Goal: Navigation & Orientation: Find specific page/section

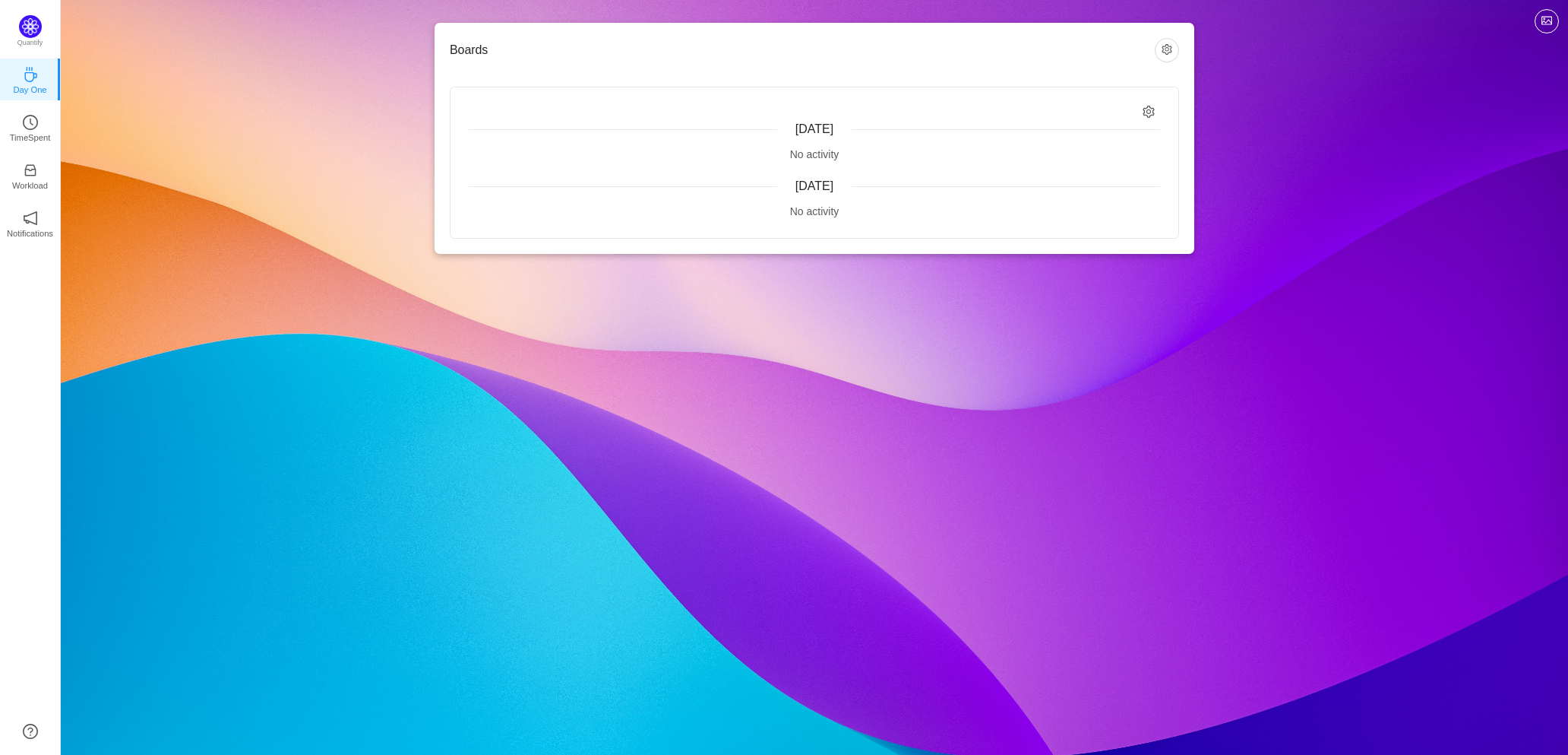
click at [814, 140] on div "[DATE] No activity" at bounding box center [814, 142] width 691 height 42
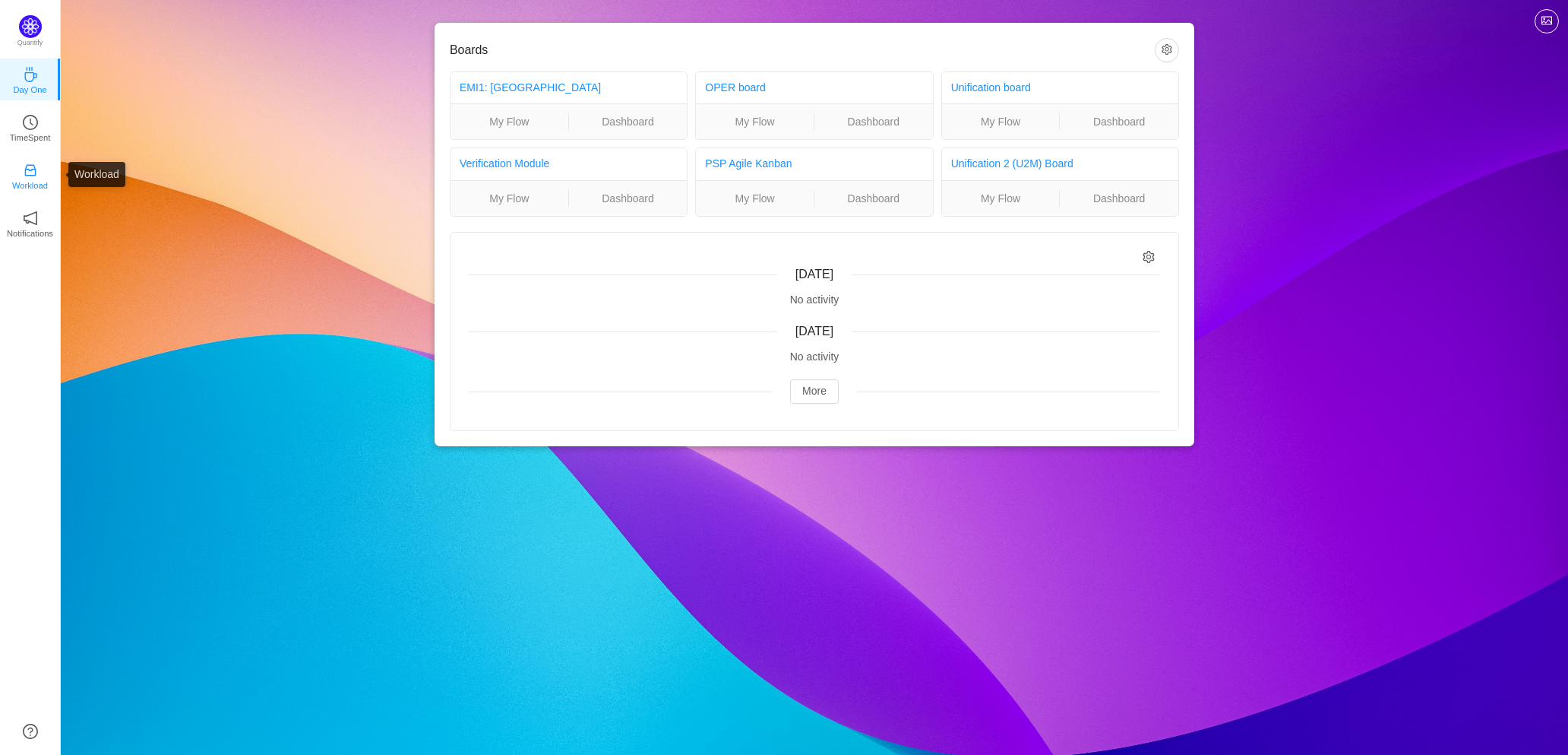
click at [38, 171] on link "Workload" at bounding box center [30, 174] width 15 height 15
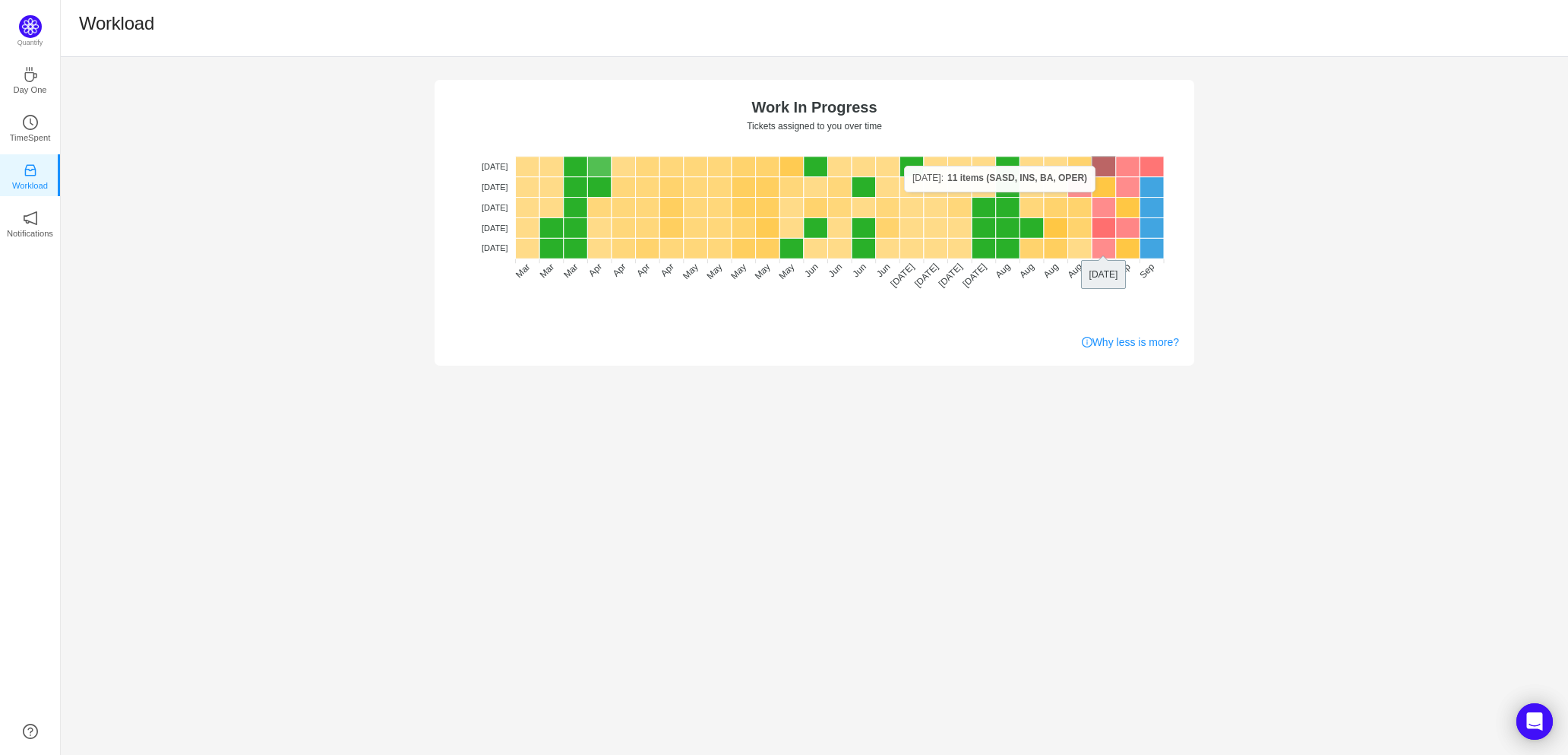
click at [1101, 165] on rect at bounding box center [1103, 166] width 24 height 21
click at [1211, 462] on div "No data No WIP Optimal (1-4) High (5-10) Overburdened (10+) Work In Progress Ti…" at bounding box center [814, 405] width 1508 height 698
click at [1271, 276] on div "No data No WIP Optimal (1-4) High (5-10) Overburdened (10+) Work In Progress Ti…" at bounding box center [814, 211] width 1508 height 309
click at [31, 127] on icon "icon: clock-circle" at bounding box center [30, 122] width 15 height 15
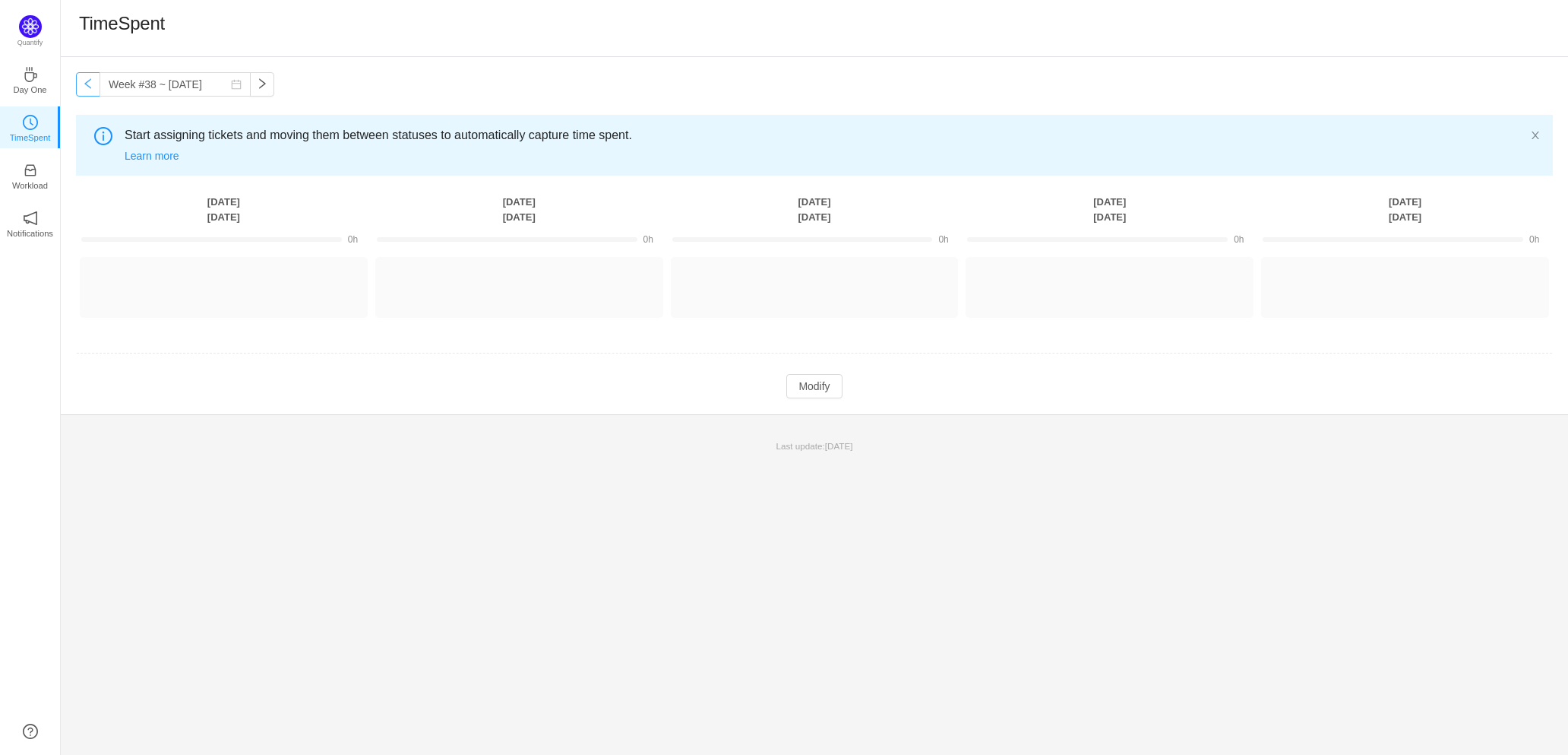
click at [80, 89] on button "button" at bounding box center [88, 84] width 24 height 24
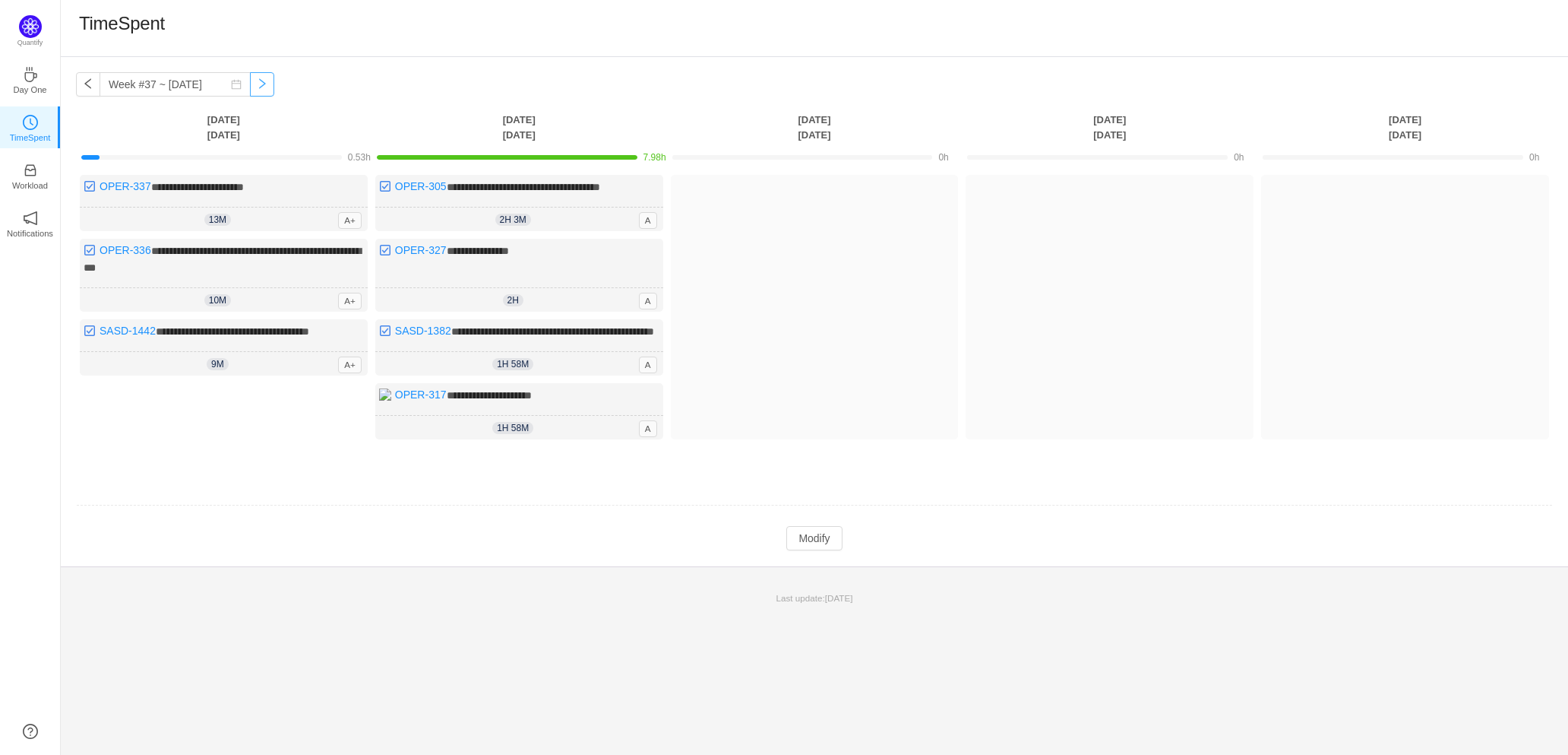
click at [252, 89] on button "button" at bounding box center [262, 84] width 24 height 24
type input "Week #38 ~ Sep 15"
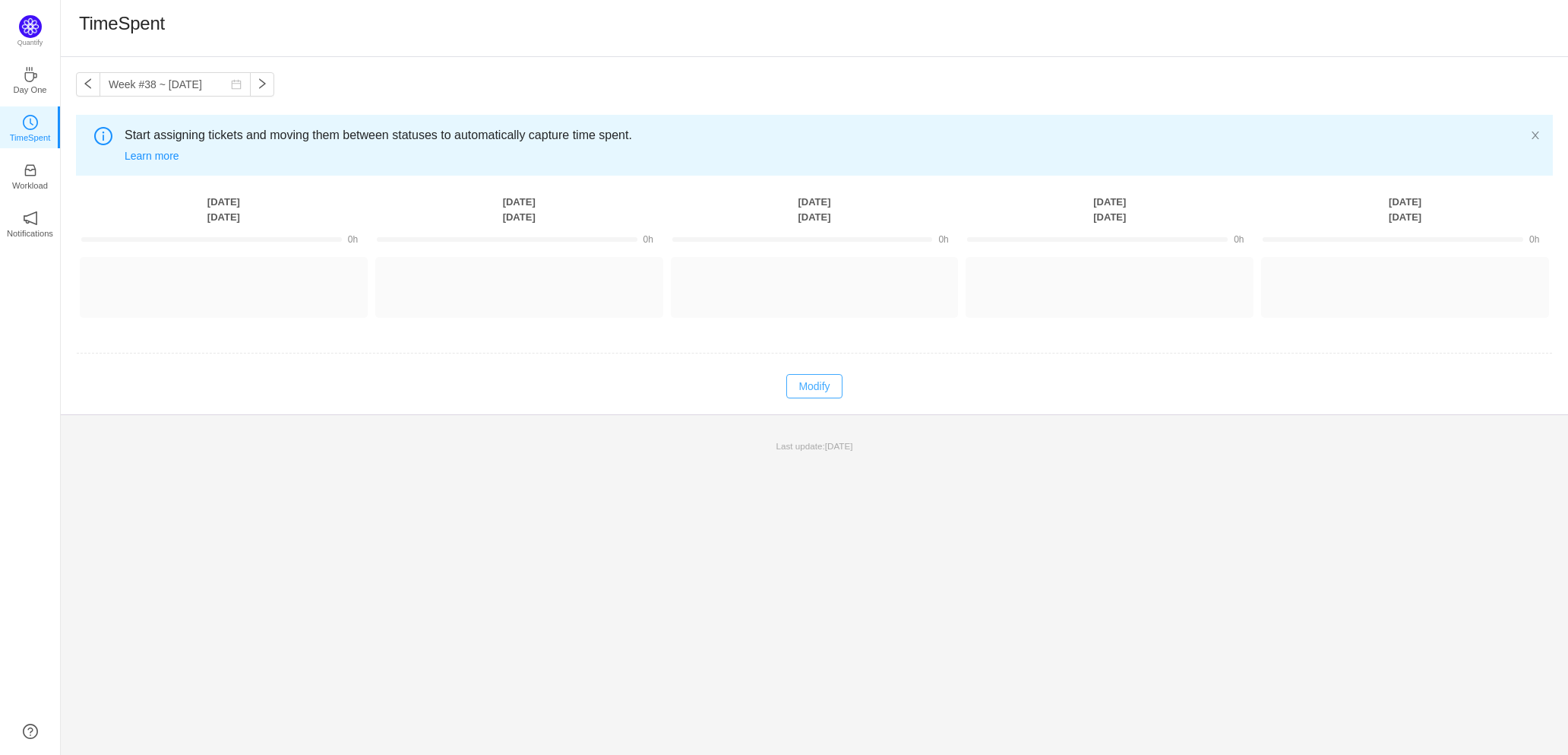
click at [829, 382] on button "Modify" at bounding box center [813, 386] width 55 height 24
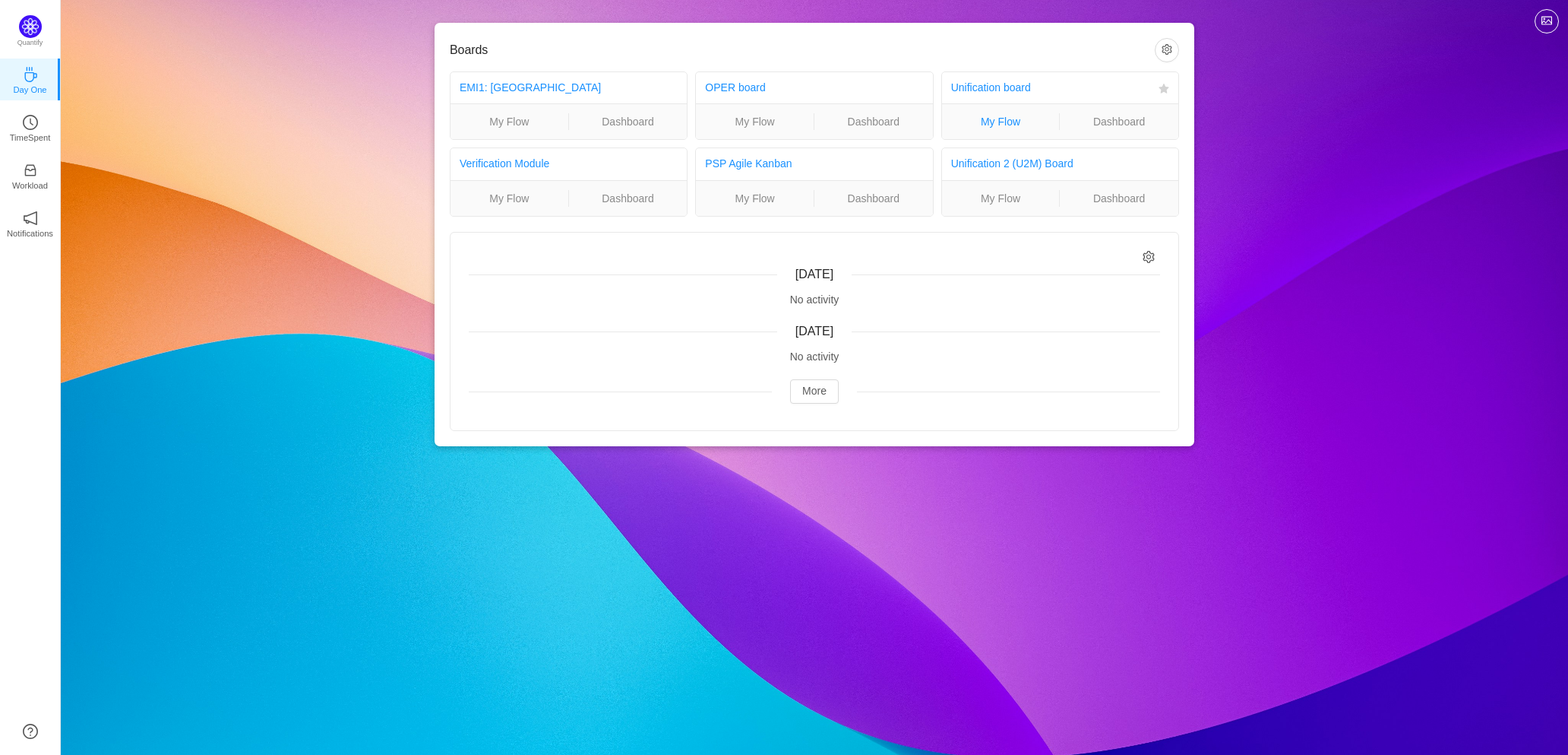
click at [984, 126] on link "My Flow" at bounding box center [1001, 121] width 117 height 17
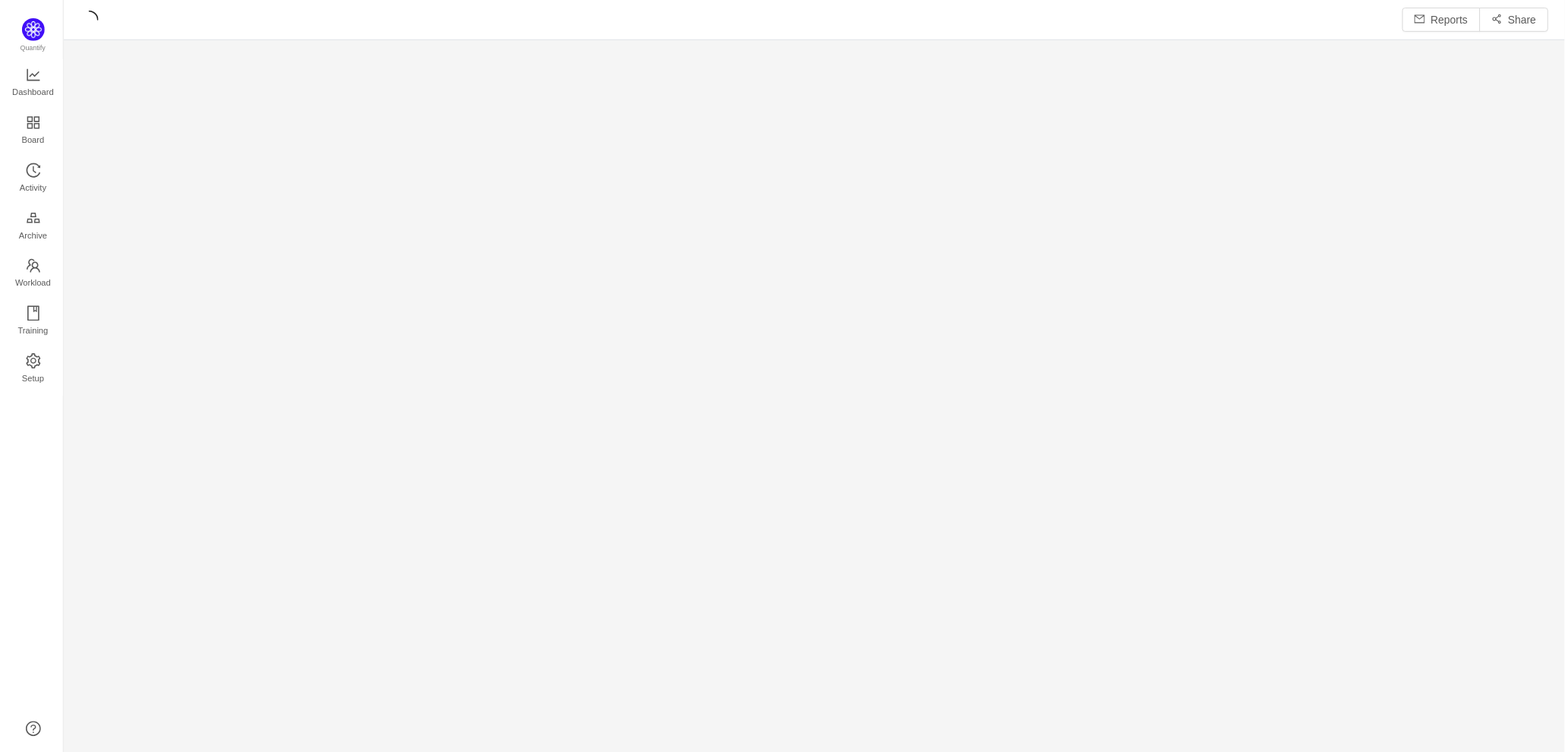
scroll to position [721, 1456]
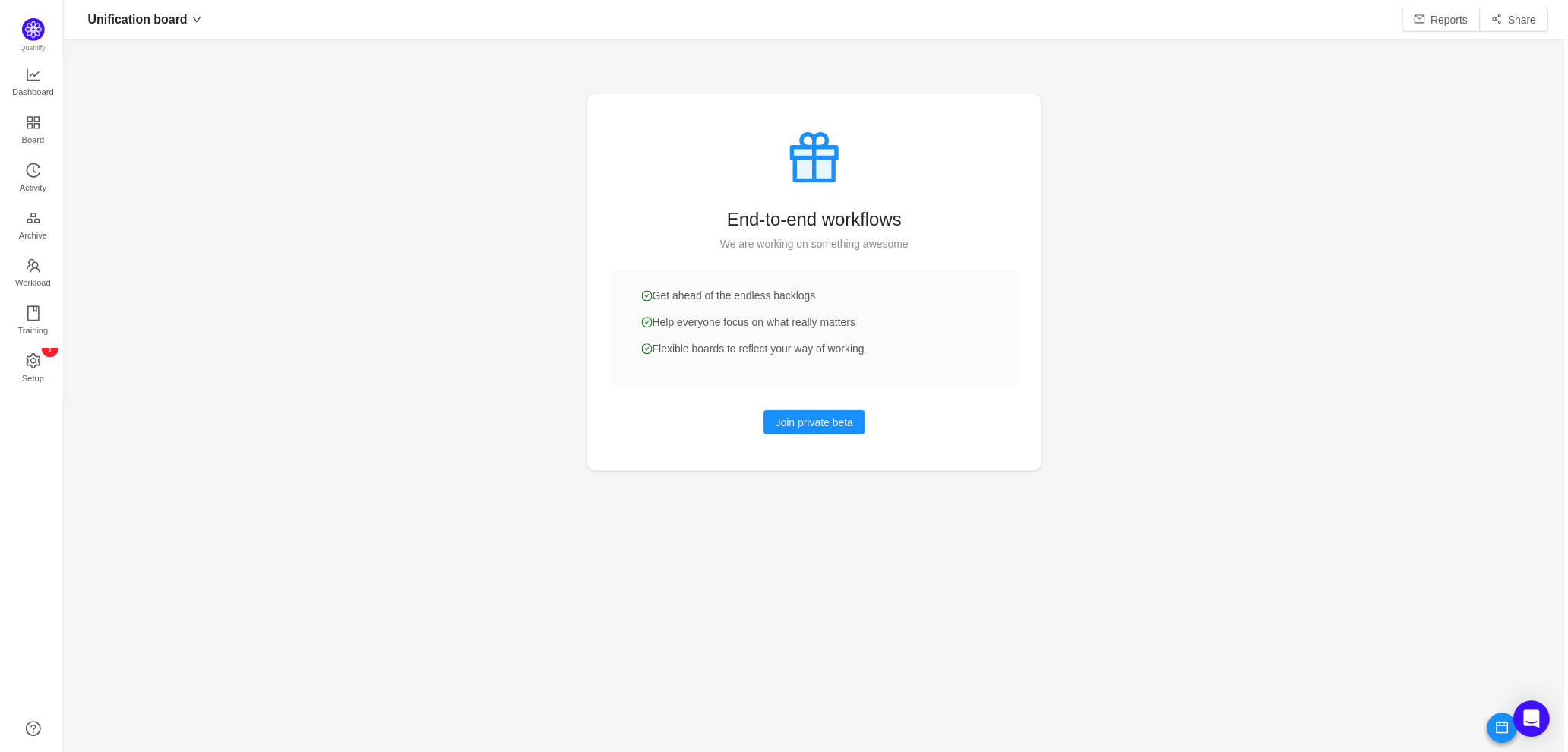
scroll to position [717, 1456]
click at [1334, 21] on button "Daily Meeting" at bounding box center [1346, 19] width 90 height 24
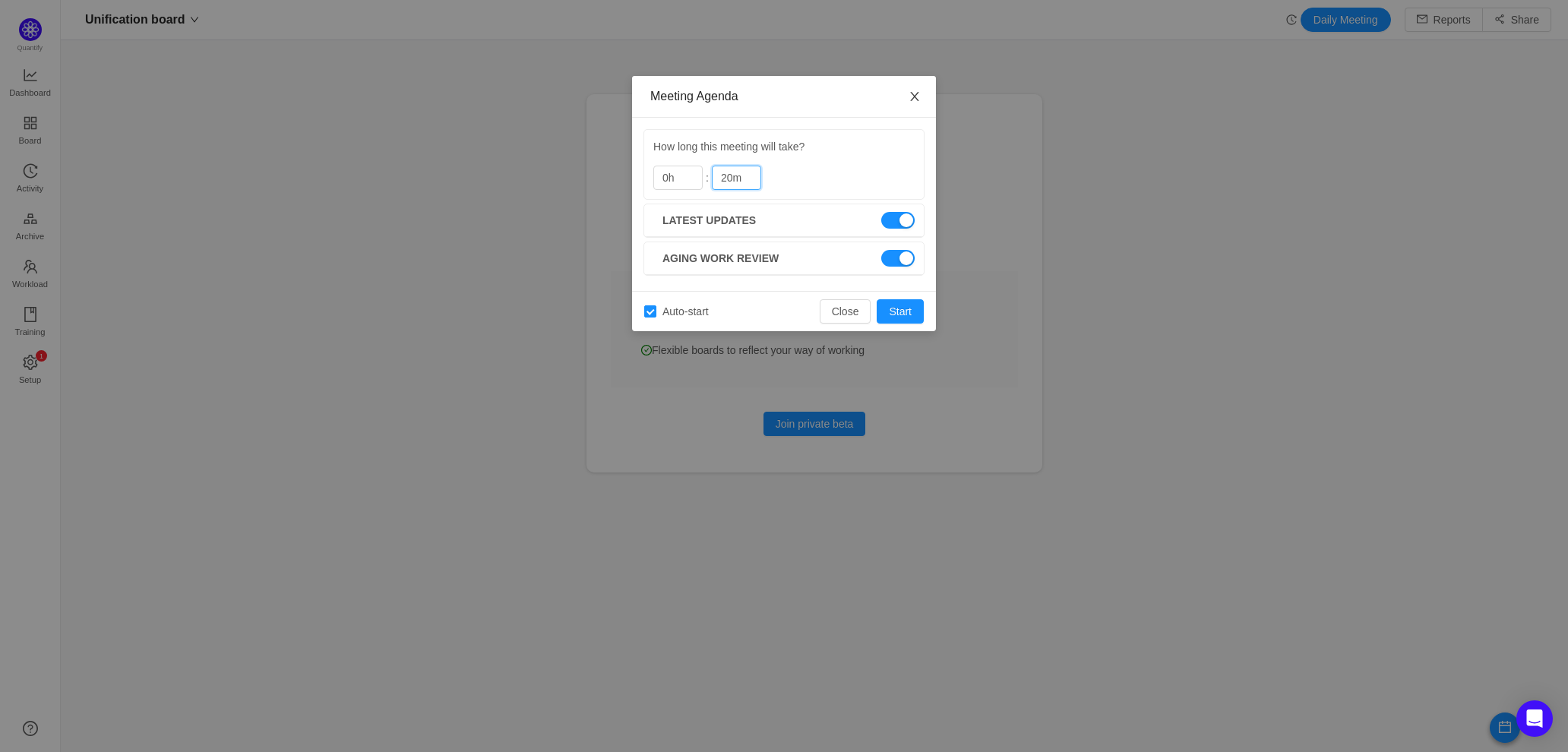
click at [914, 91] on icon "icon: close" at bounding box center [914, 96] width 12 height 12
